Goal: Information Seeking & Learning: Learn about a topic

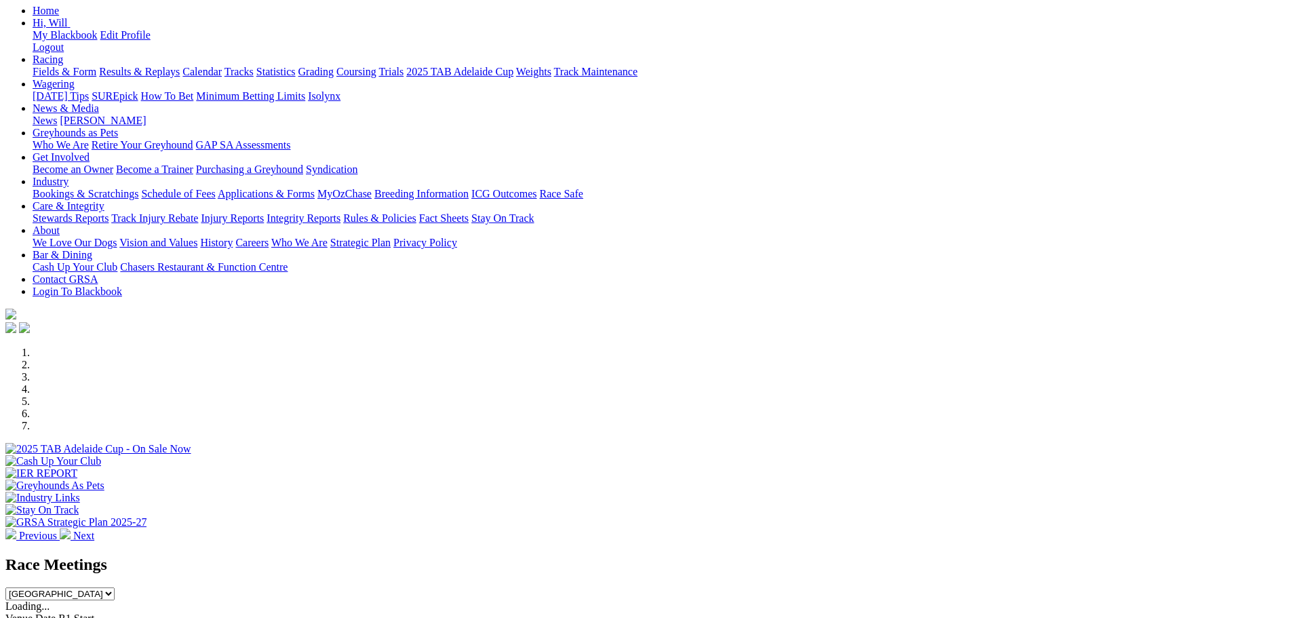
scroll to position [271, 0]
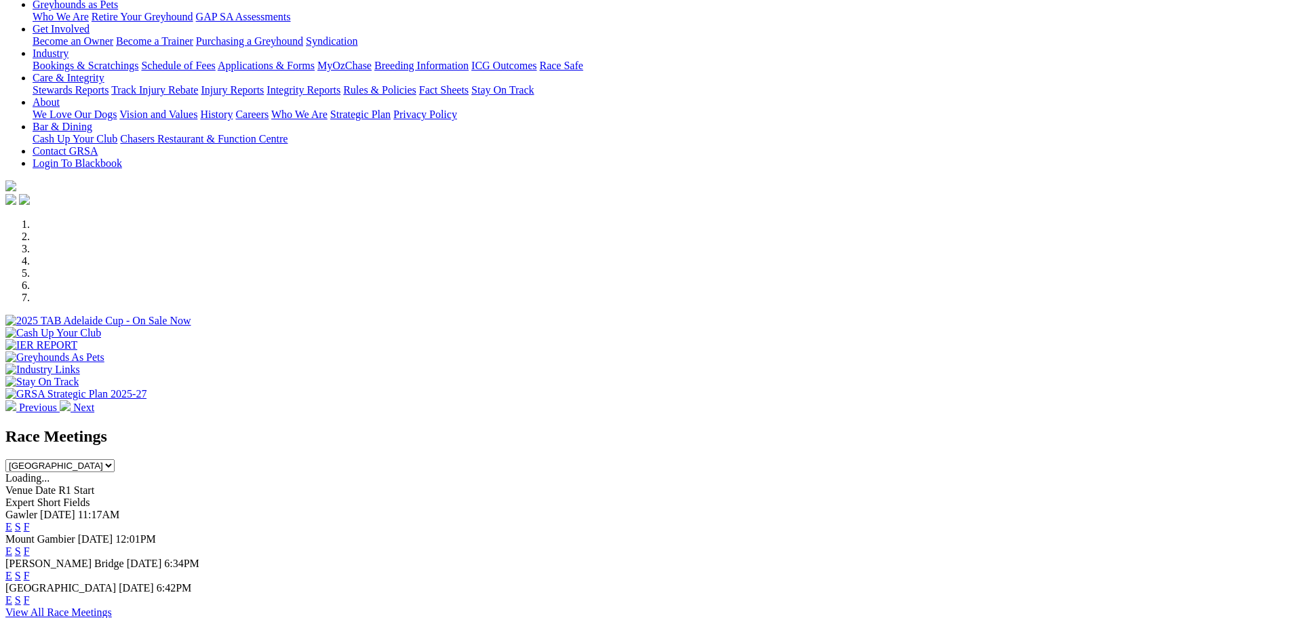
click at [30, 521] on link "F" at bounding box center [27, 527] width 6 height 12
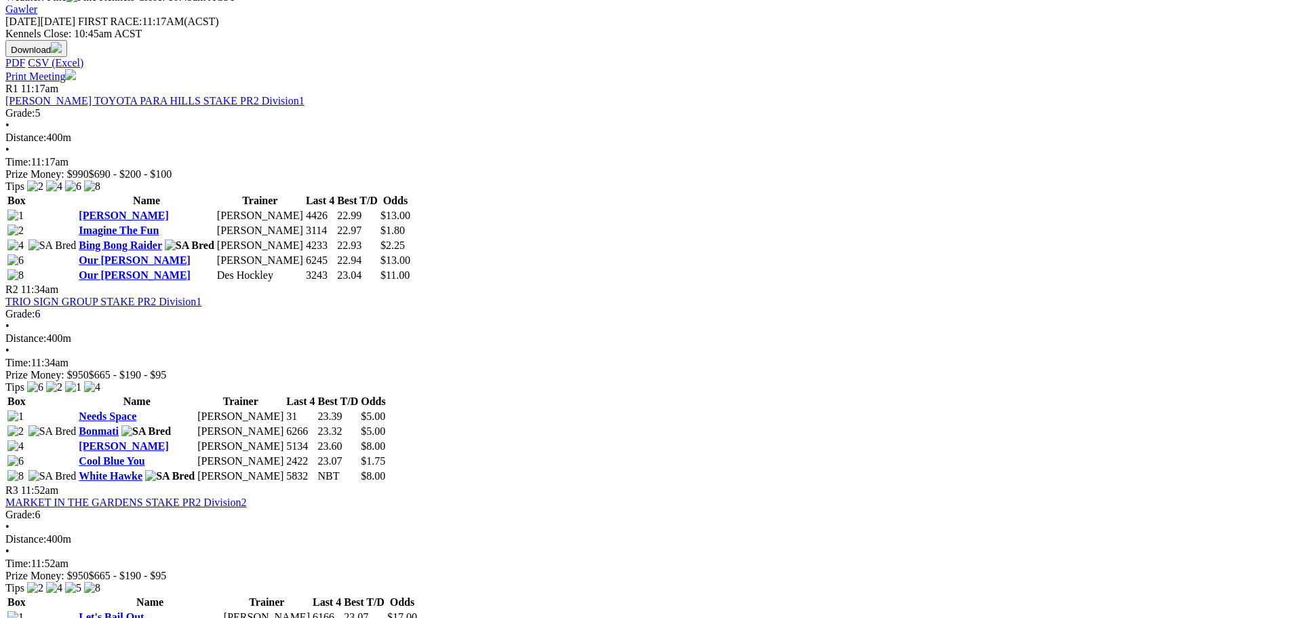
scroll to position [678, 0]
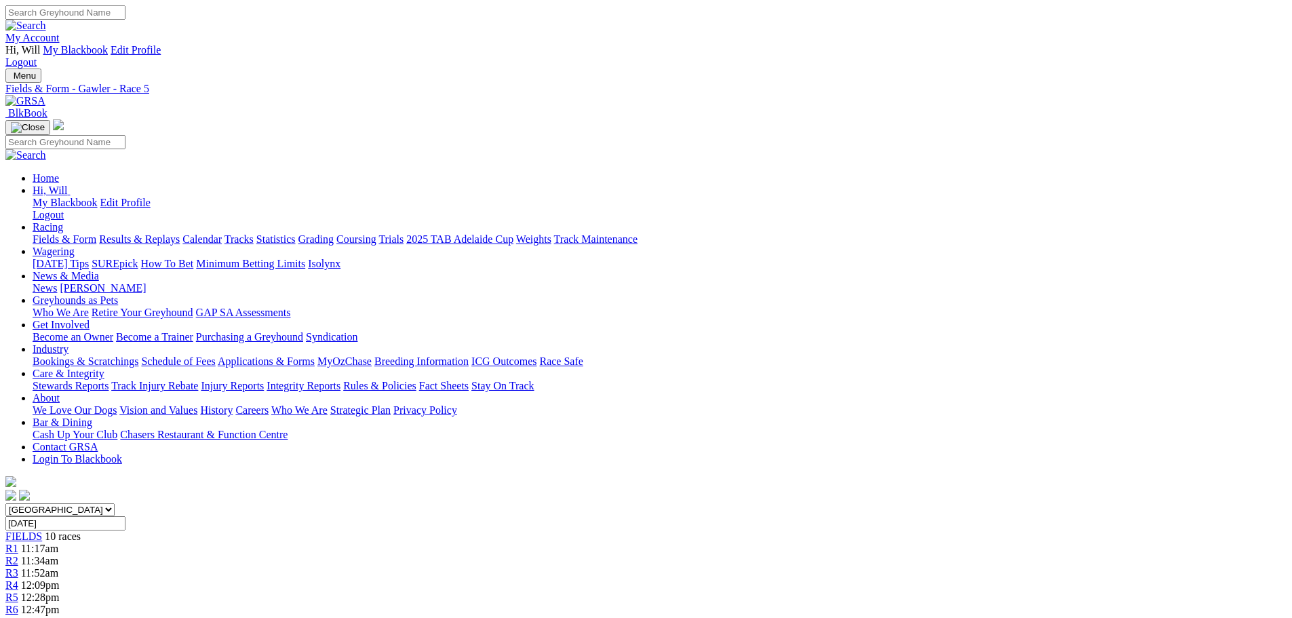
click at [18, 542] on link "R1" at bounding box center [11, 548] width 13 height 12
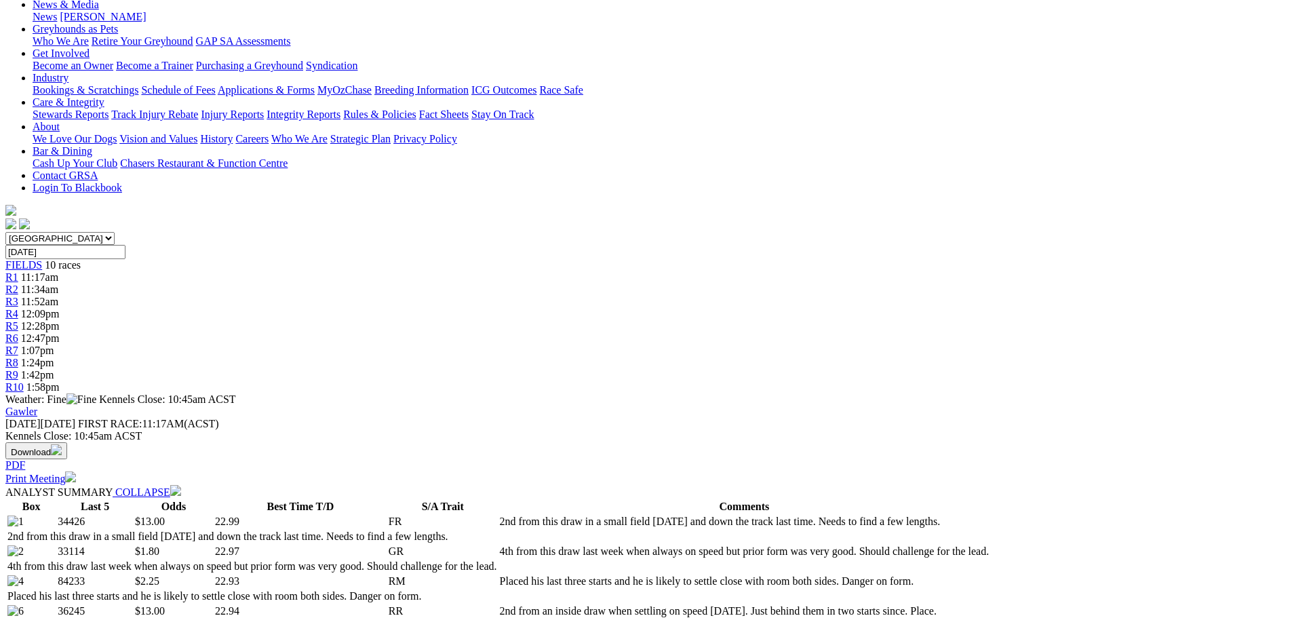
scroll to position [68, 0]
